Goal: Task Accomplishment & Management: Manage account settings

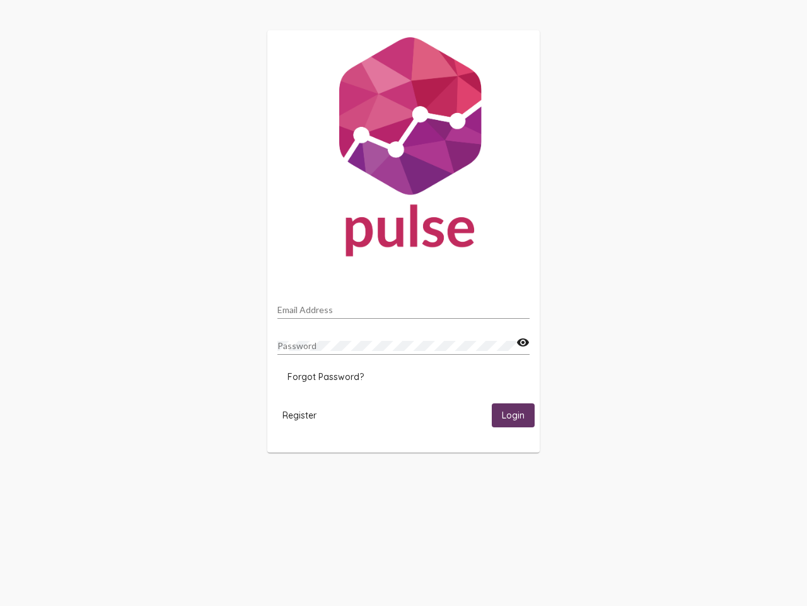
click at [404, 306] on input "Email Address" at bounding box center [404, 310] width 252 height 10
click at [523, 343] on mat-icon "visibility" at bounding box center [523, 342] width 13 height 15
click at [326, 377] on span "Forgot Password?" at bounding box center [326, 376] width 76 height 11
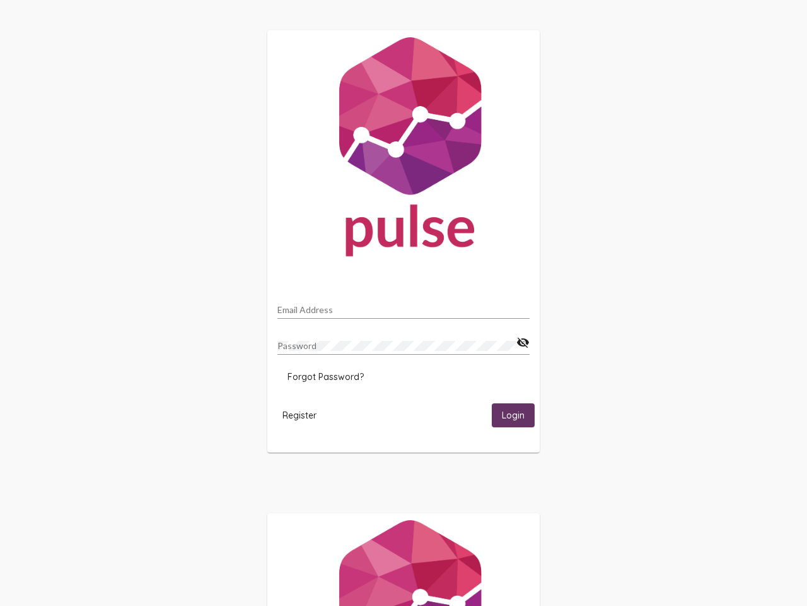
click at [300, 414] on span "Register" at bounding box center [300, 414] width 34 height 11
click at [514, 414] on html "Email Address Password visibility_off Forgot Password? Register Login" at bounding box center [403, 408] width 807 height 817
